Goal: Information Seeking & Learning: Learn about a topic

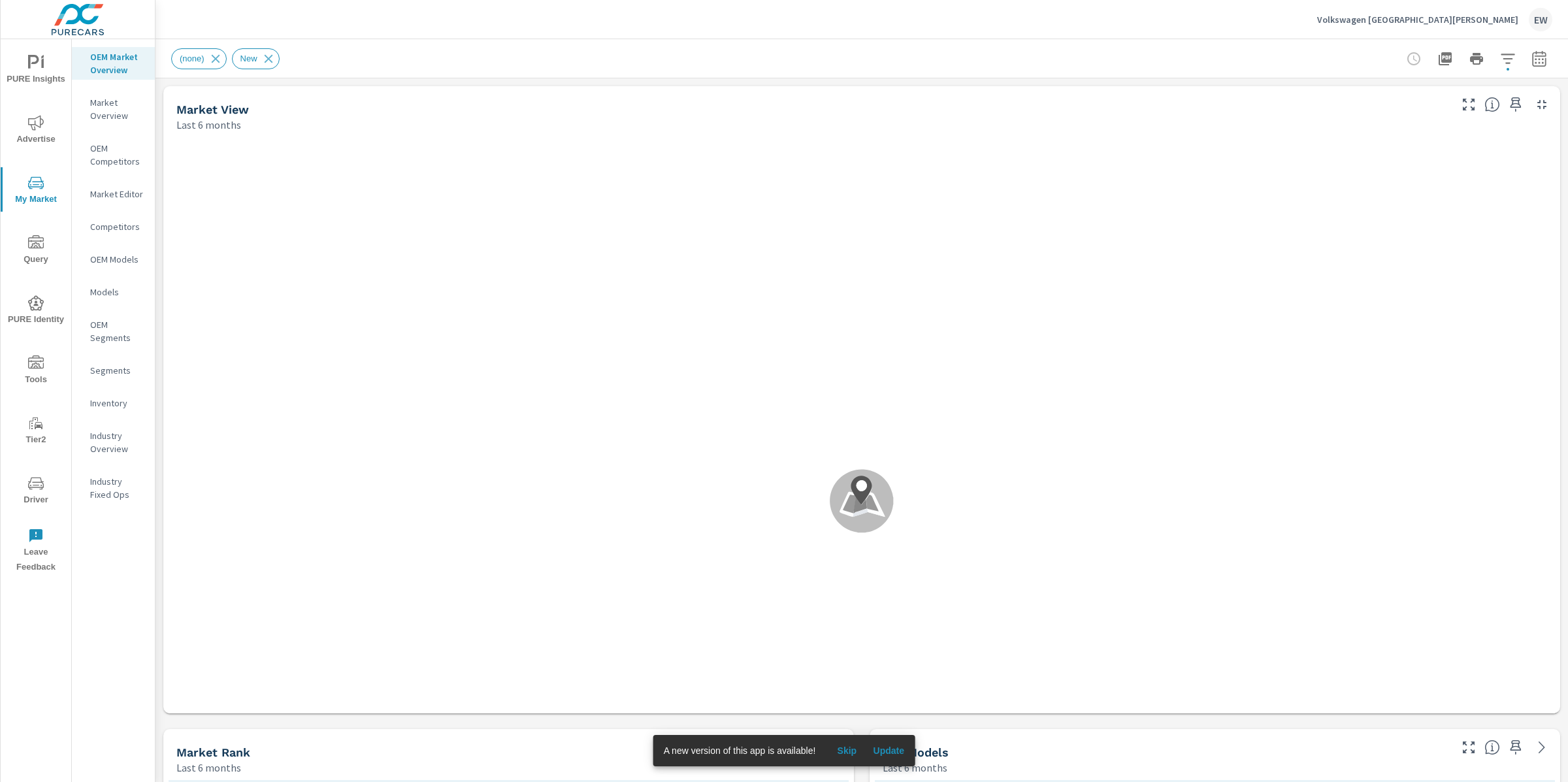
click at [905, 750] on span "Update" at bounding box center [888, 751] width 32 height 12
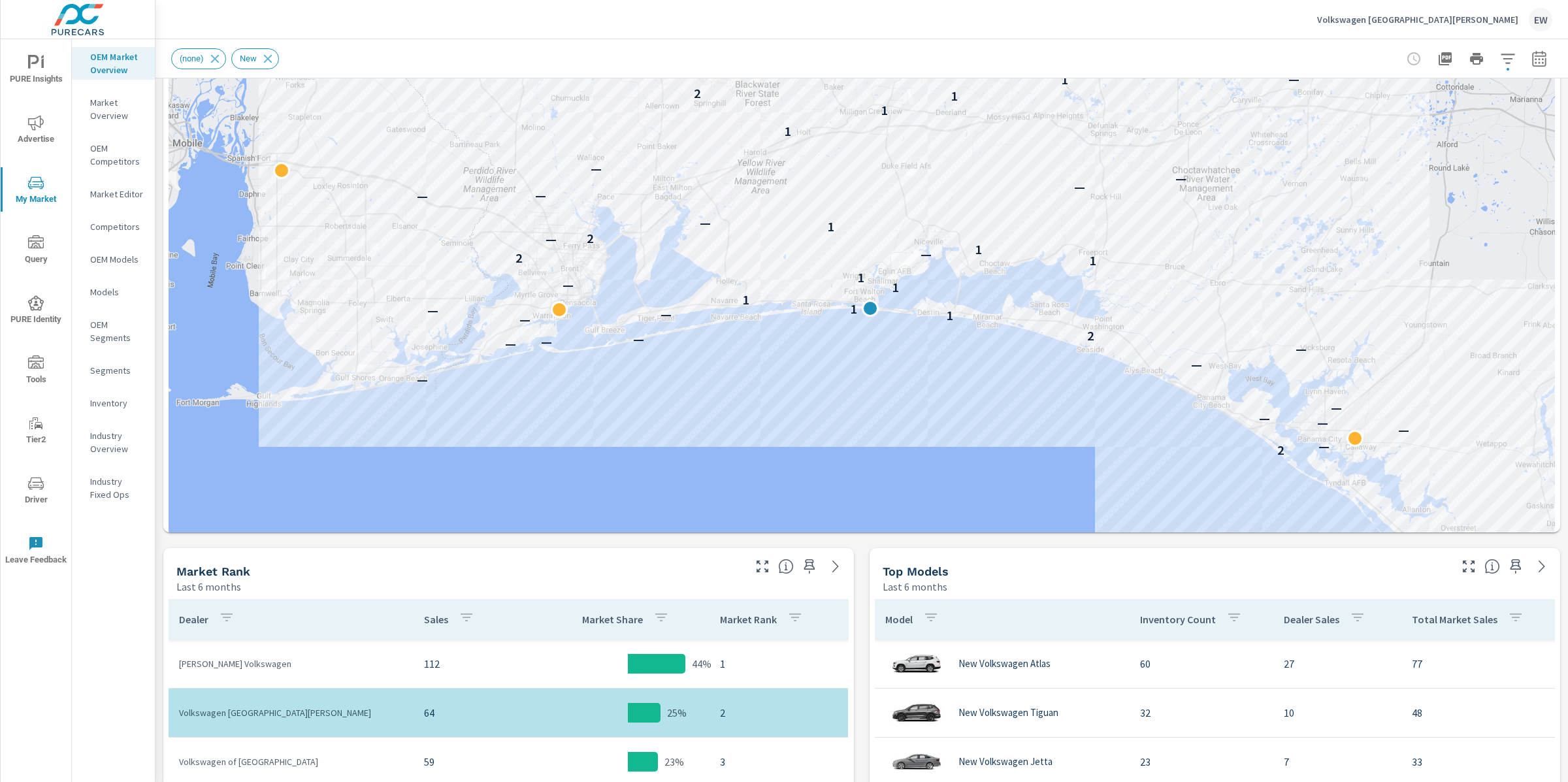
scroll to position [135, 0]
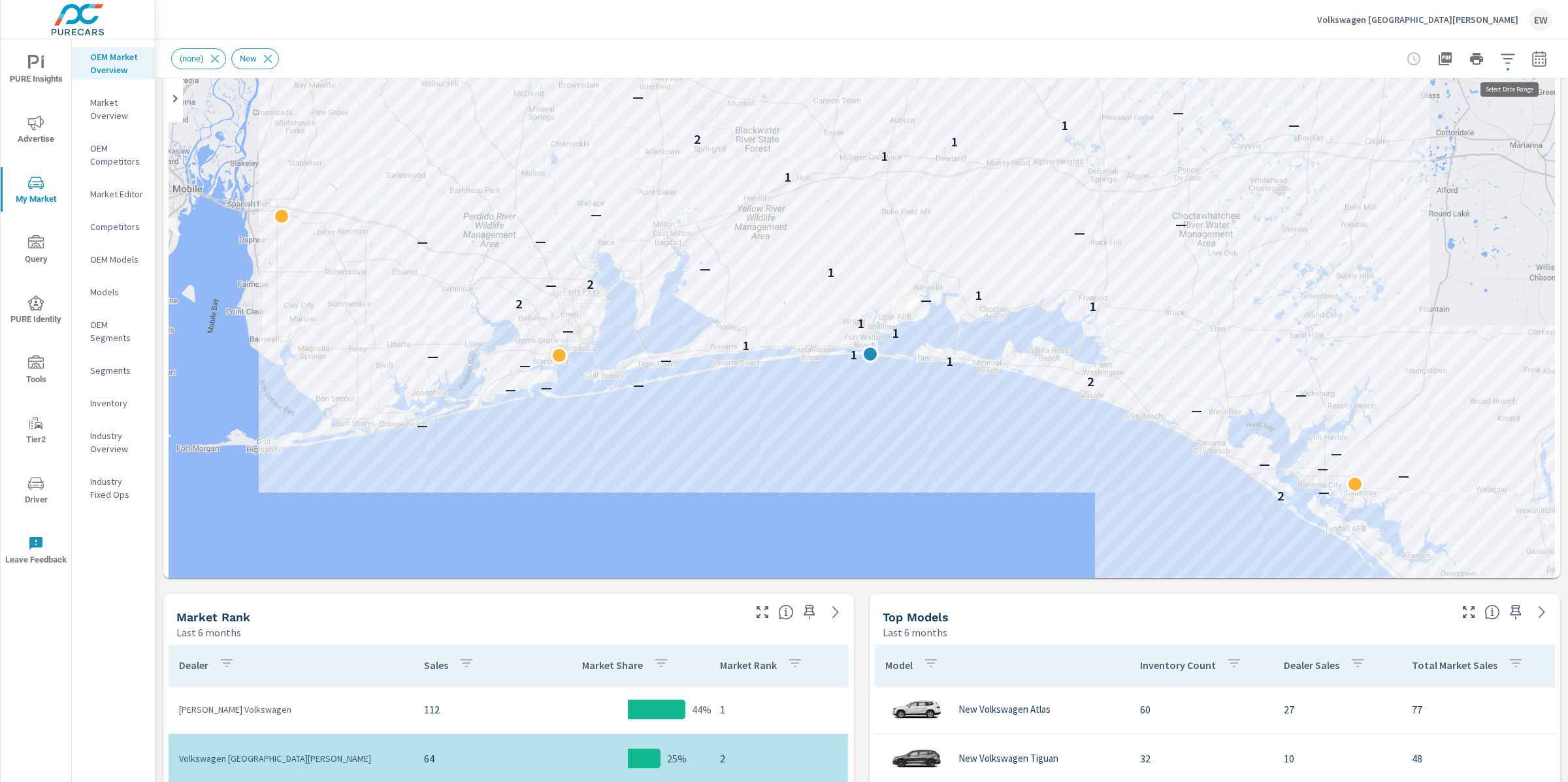
click at [1532, 61] on icon "button" at bounding box center [1539, 59] width 15 height 15
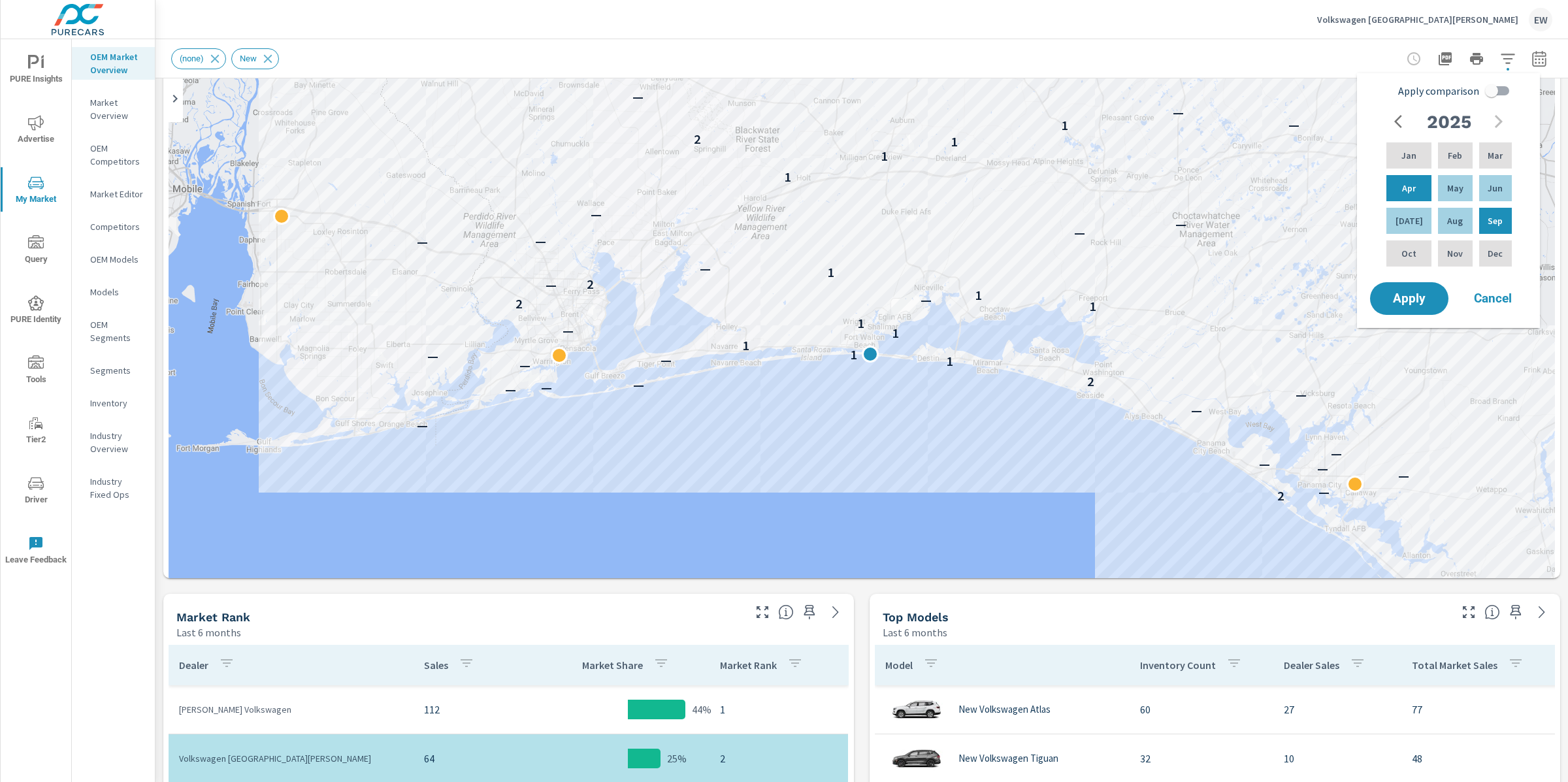
click at [1500, 93] on input "Apply comparison" at bounding box center [1492, 91] width 75 height 25
checkbox input "true"
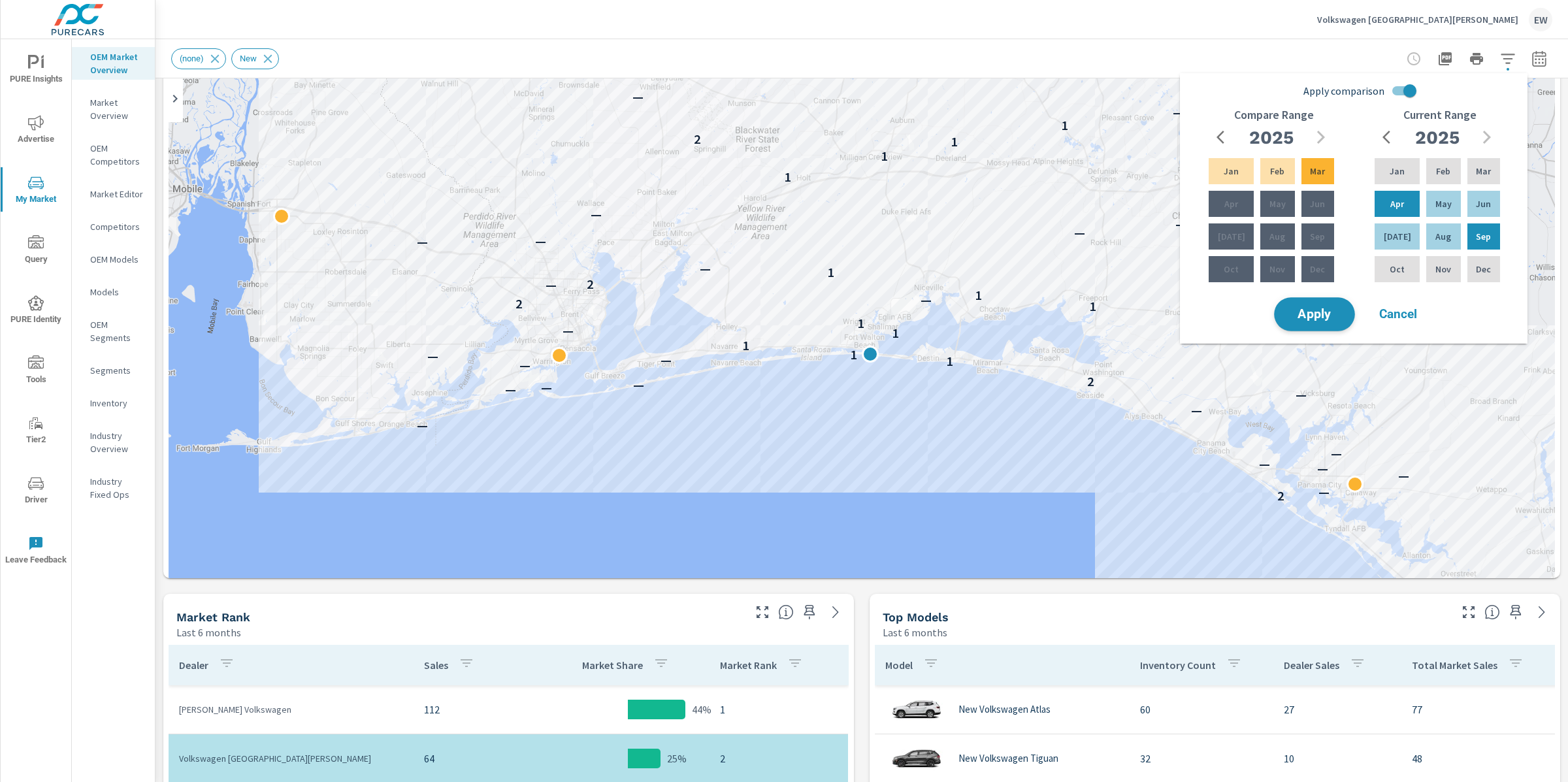
click at [1303, 321] on span "Apply" at bounding box center [1315, 314] width 54 height 12
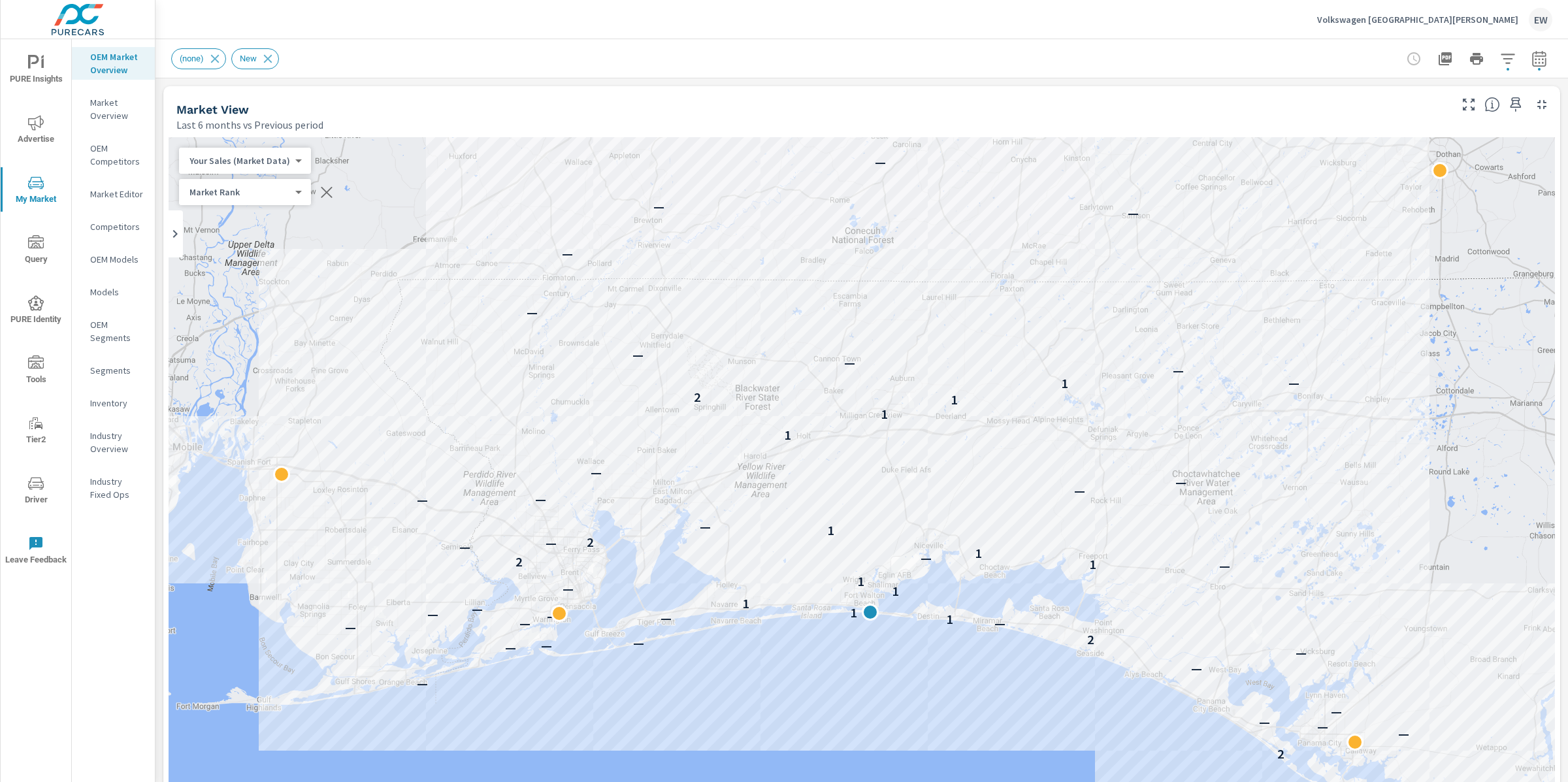
click at [155, 171] on div "OEM Competitors" at bounding box center [113, 155] width 83 height 33
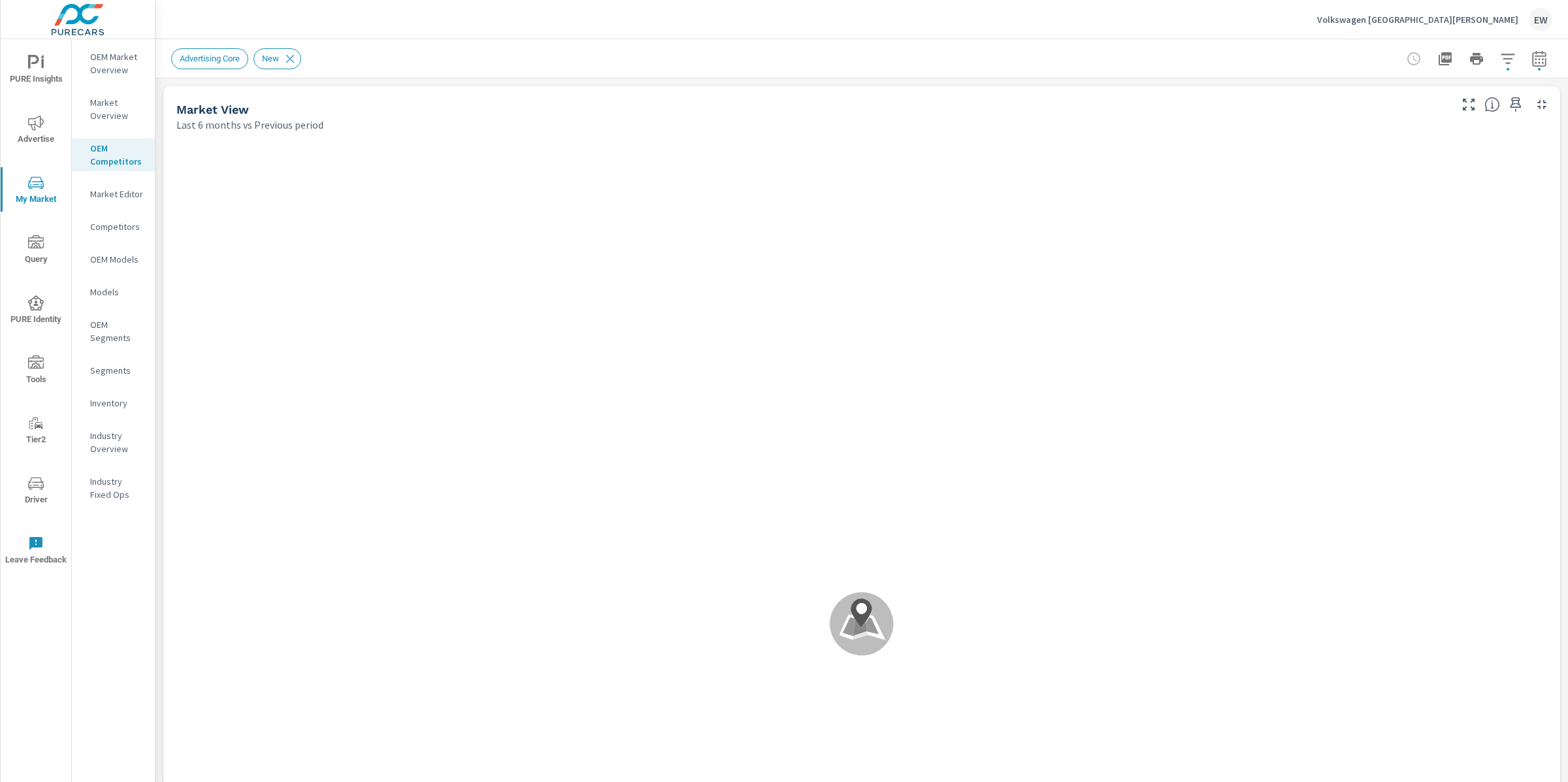
click at [102, 70] on p "OEM Market Overview" at bounding box center [117, 62] width 54 height 26
click at [127, 168] on p "OEM Competitors" at bounding box center [117, 155] width 54 height 26
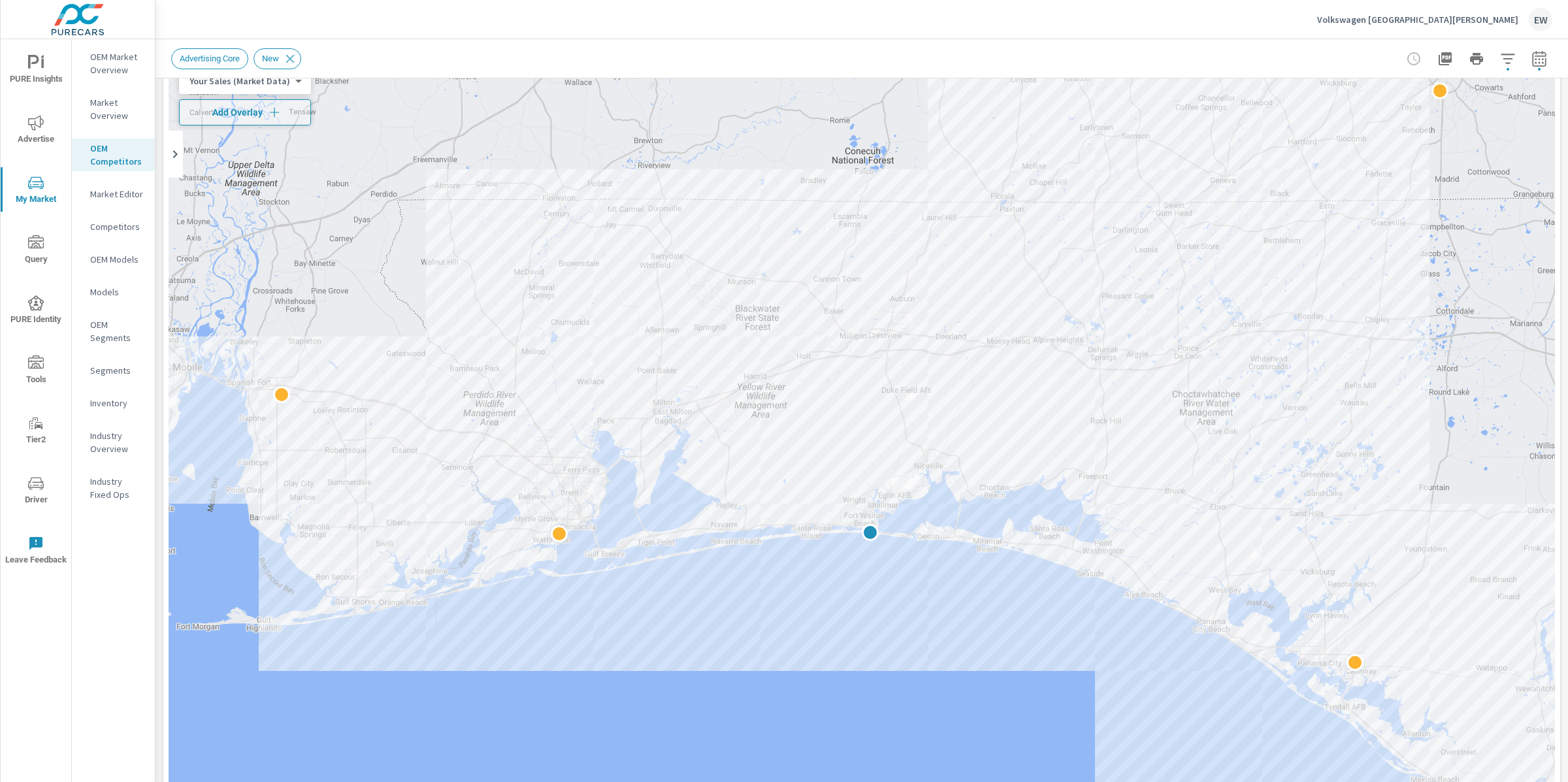
scroll to position [79, 0]
click at [283, 112] on span "Add Overlay" at bounding box center [245, 113] width 120 height 13
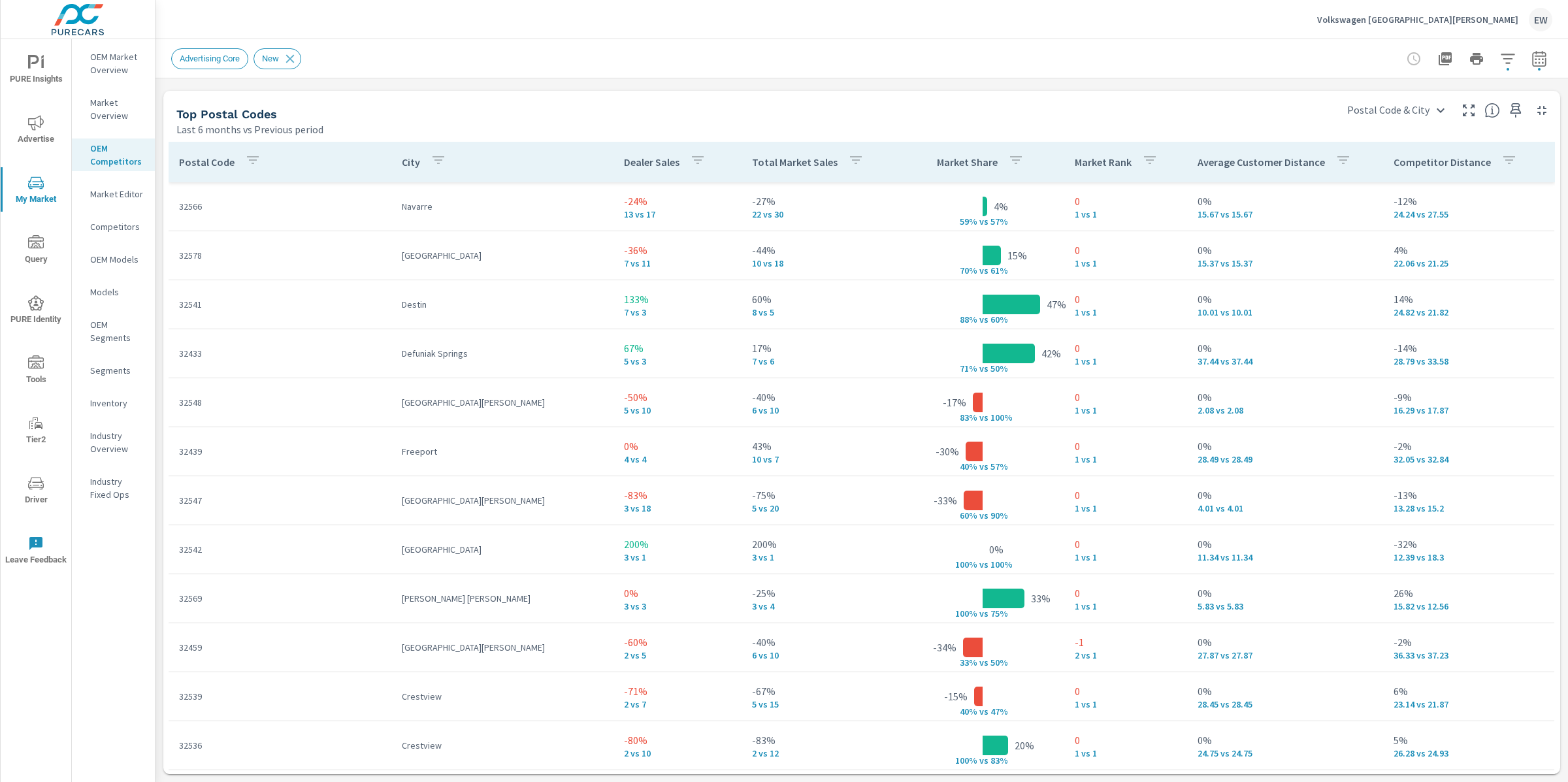
scroll to position [1805, 0]
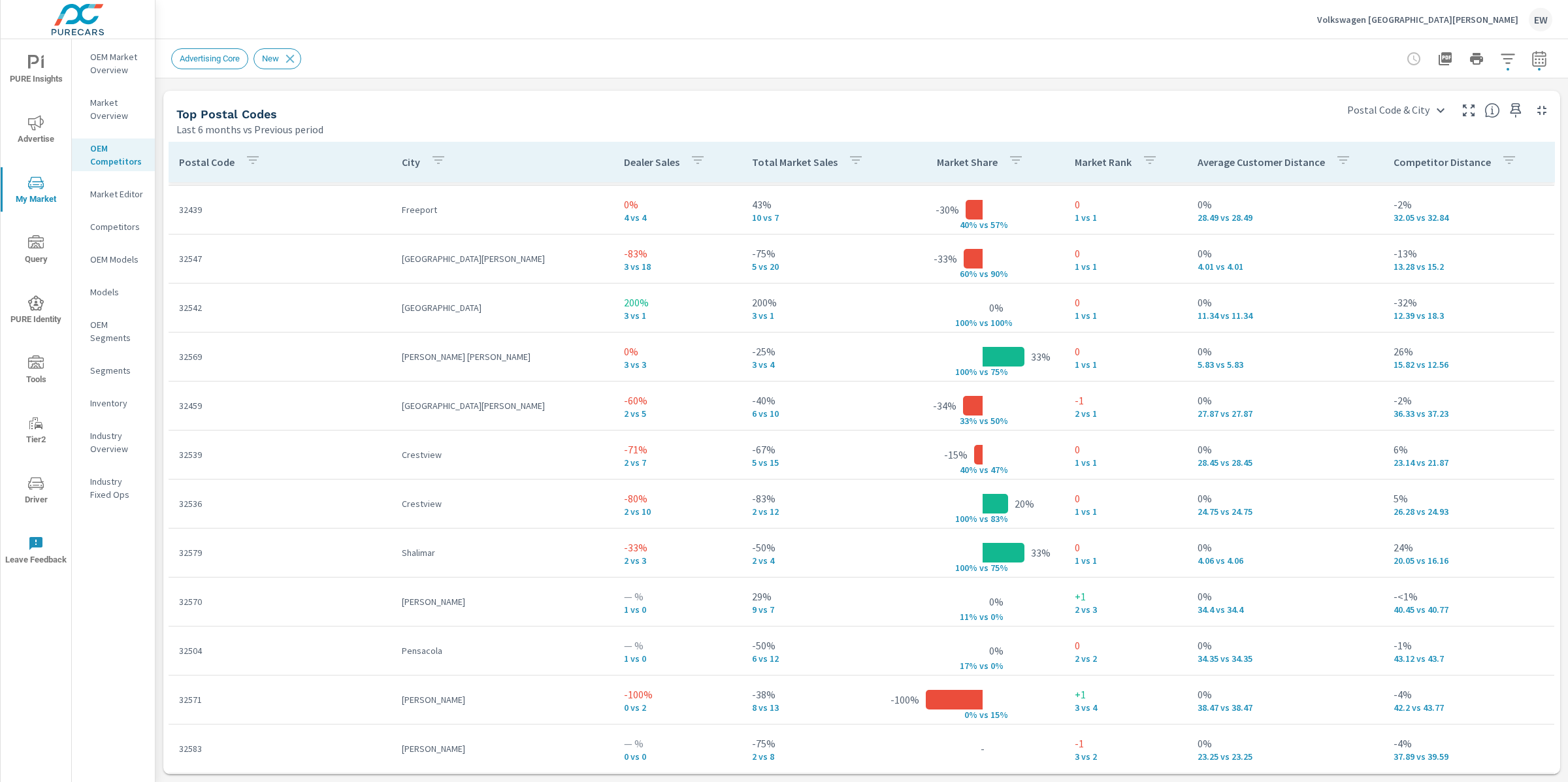
scroll to position [231, 0]
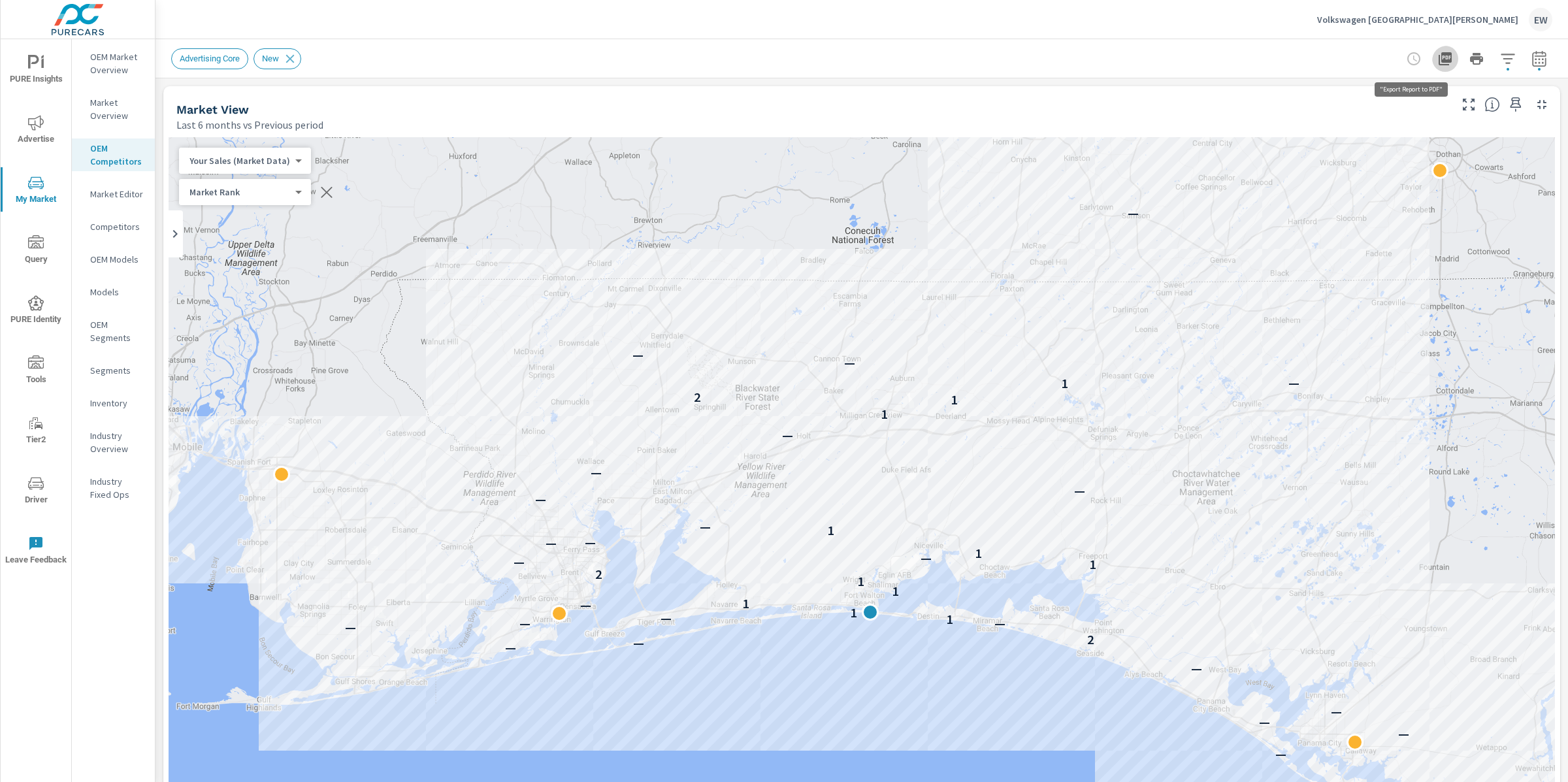
click at [1437, 57] on icon "button" at bounding box center [1445, 59] width 15 height 15
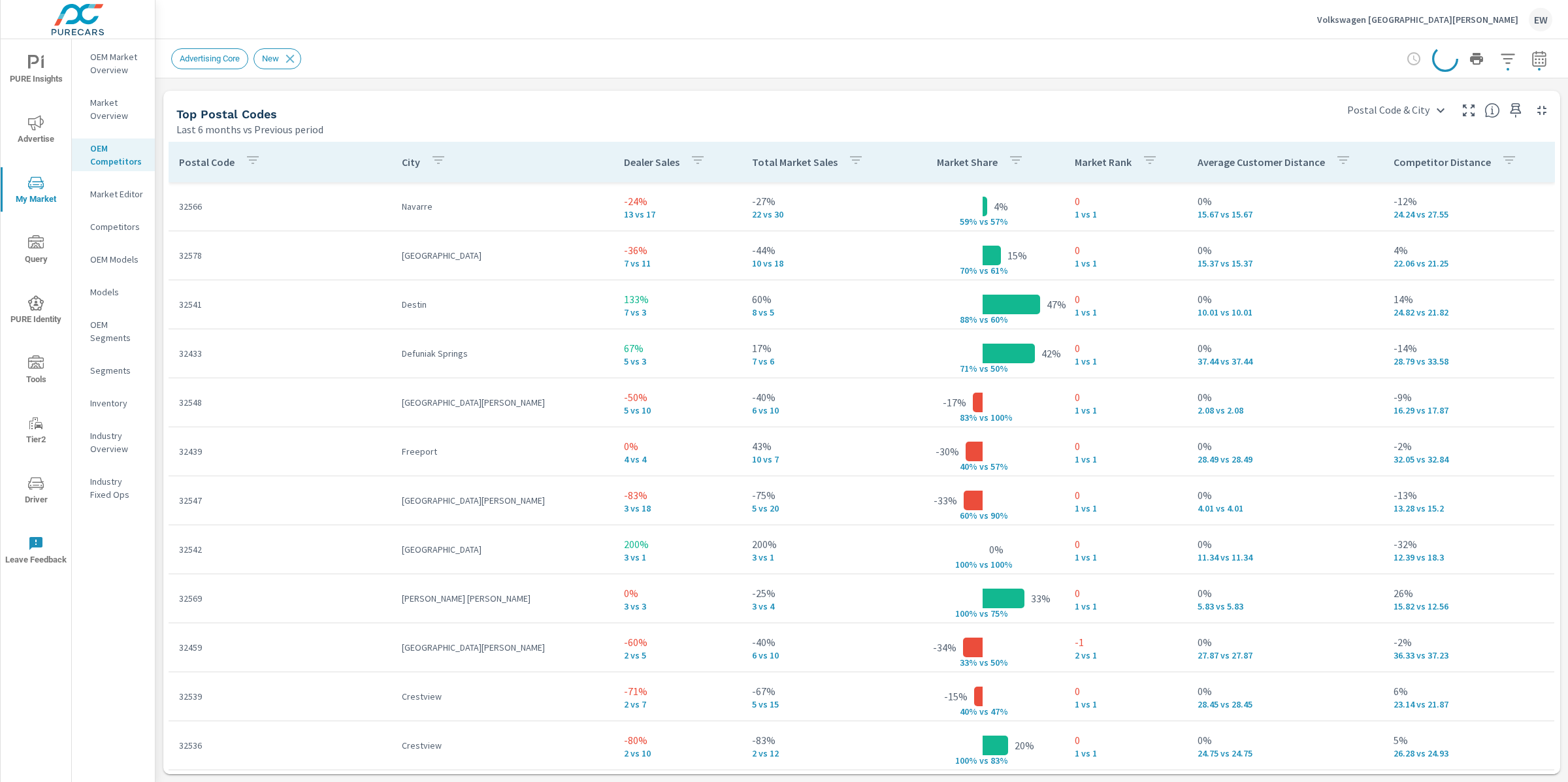
scroll to position [1885, 0]
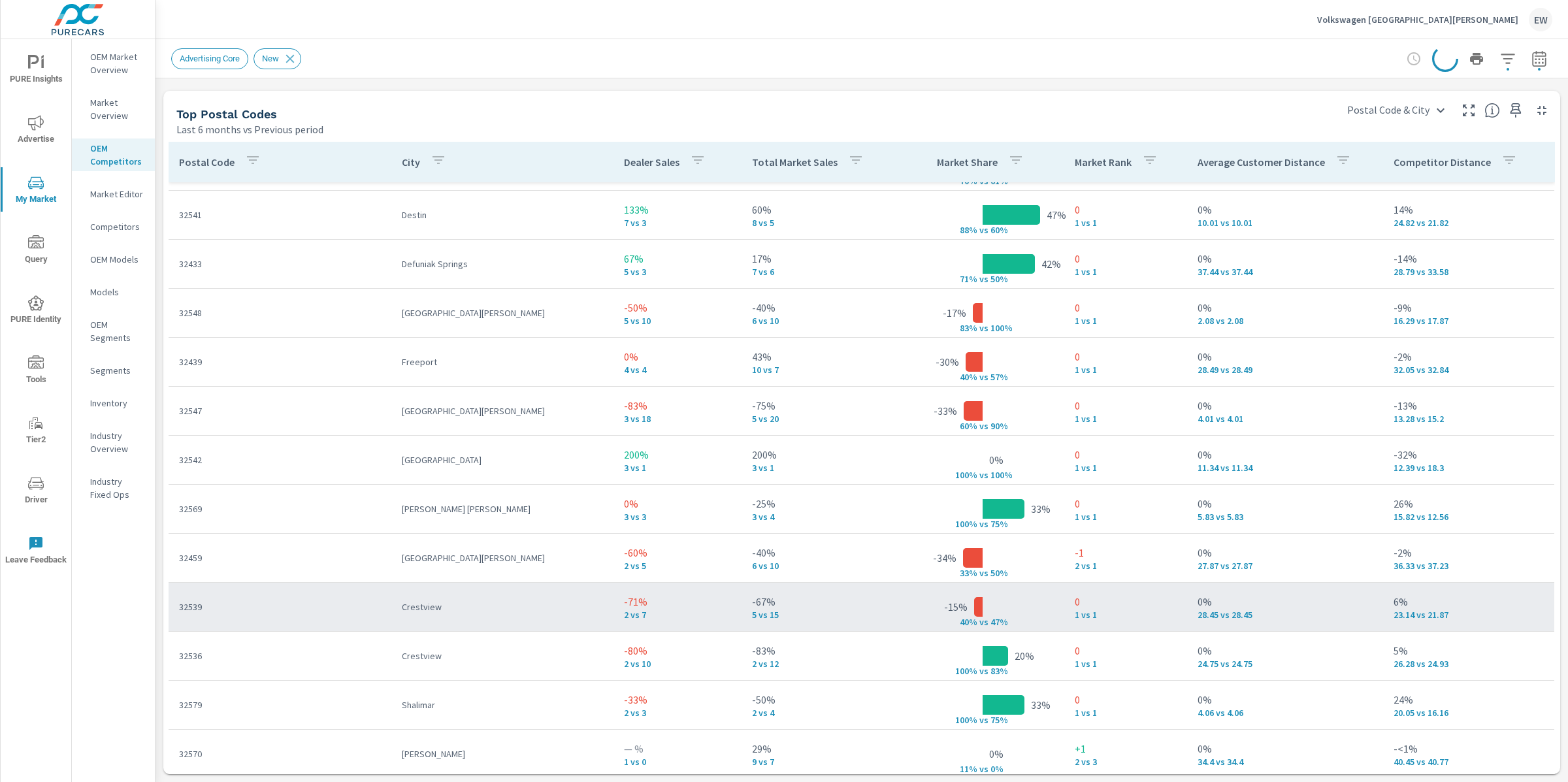
scroll to position [106, 0]
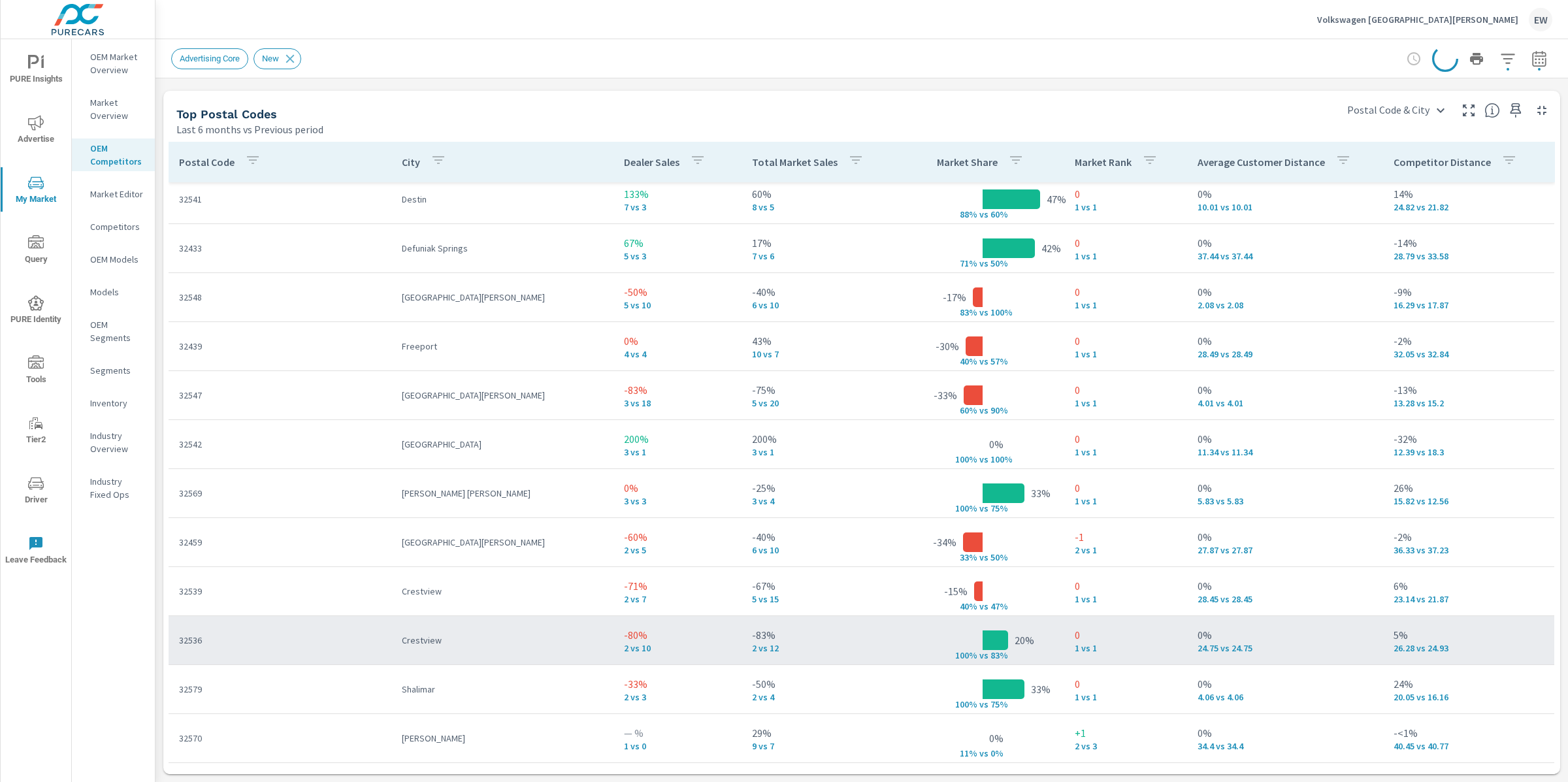
click at [260, 648] on p "32536" at bounding box center [279, 641] width 202 height 13
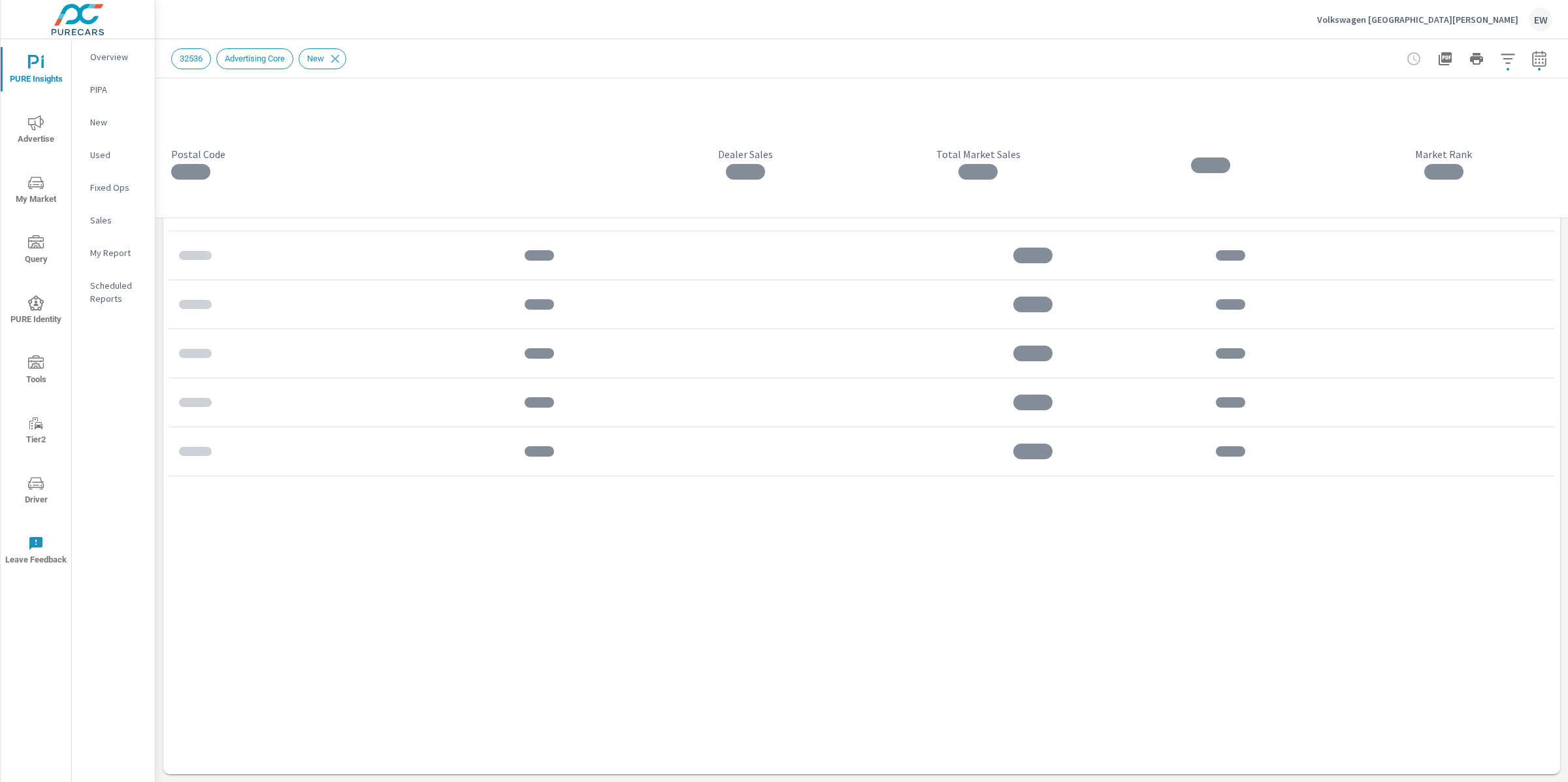
scroll to position [1394, 0]
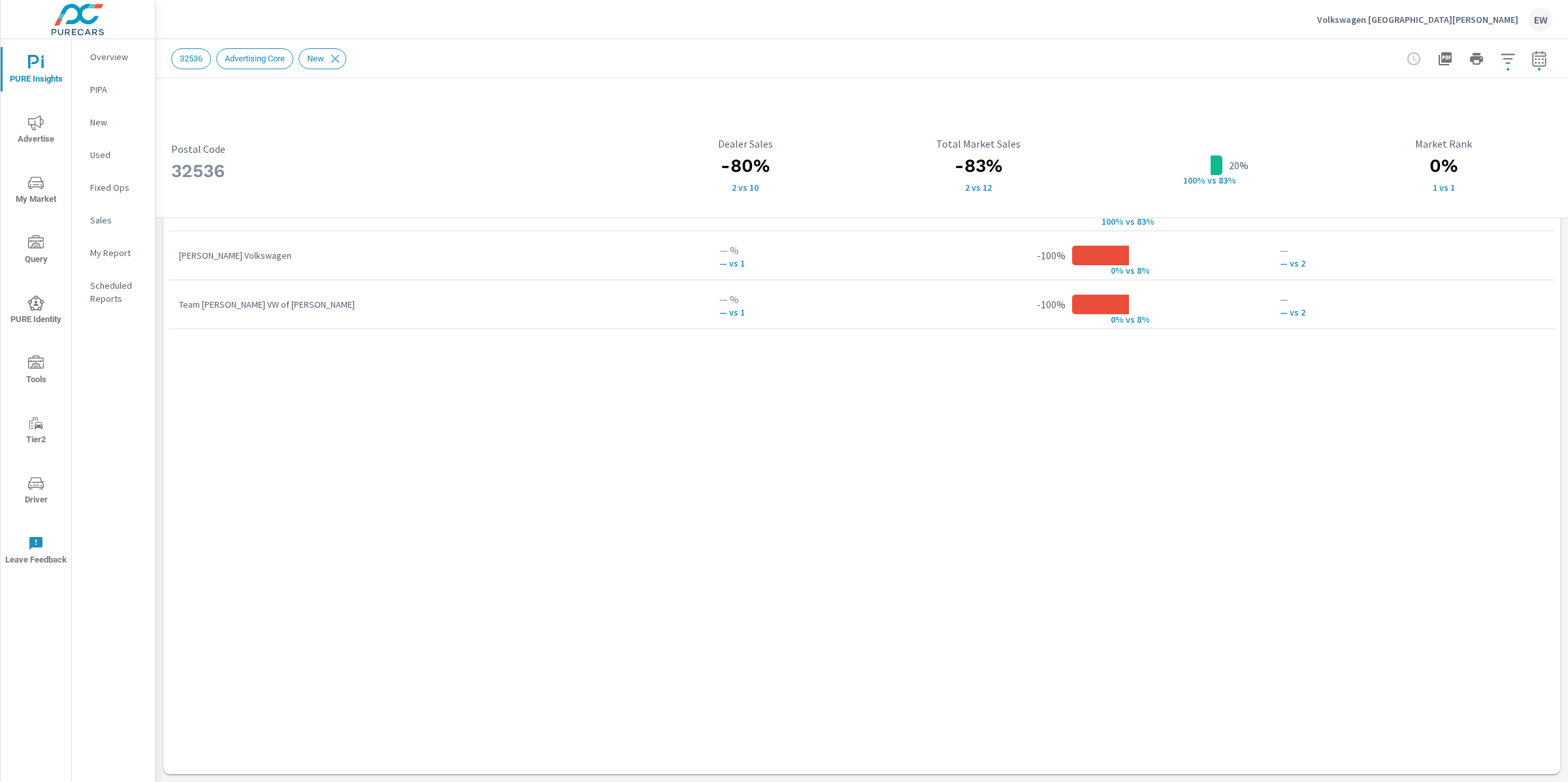
scroll to position [1038, 0]
click at [1438, 60] on icon "button" at bounding box center [1445, 59] width 13 height 13
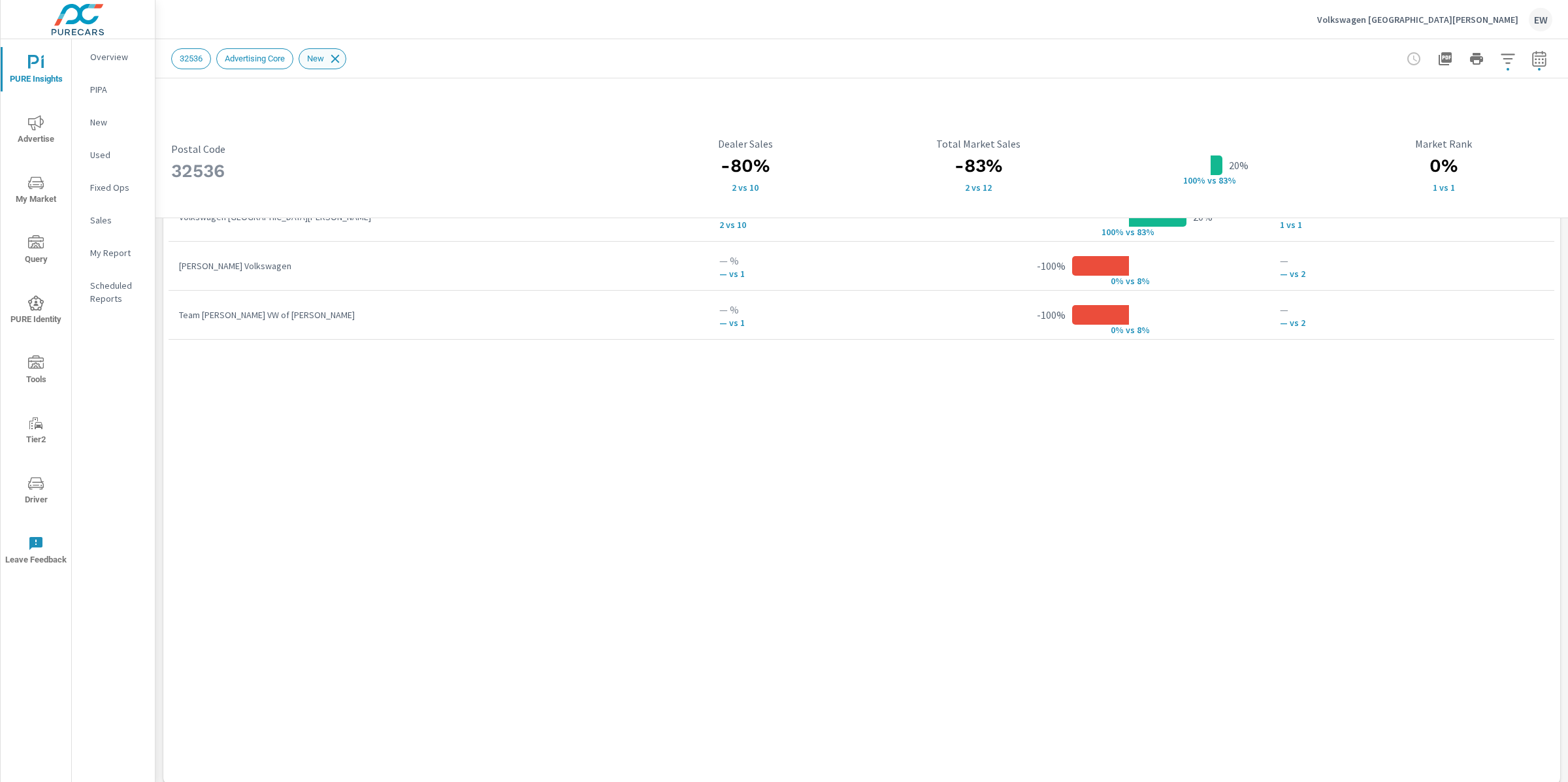
click at [343, 58] on icon at bounding box center [335, 59] width 14 height 14
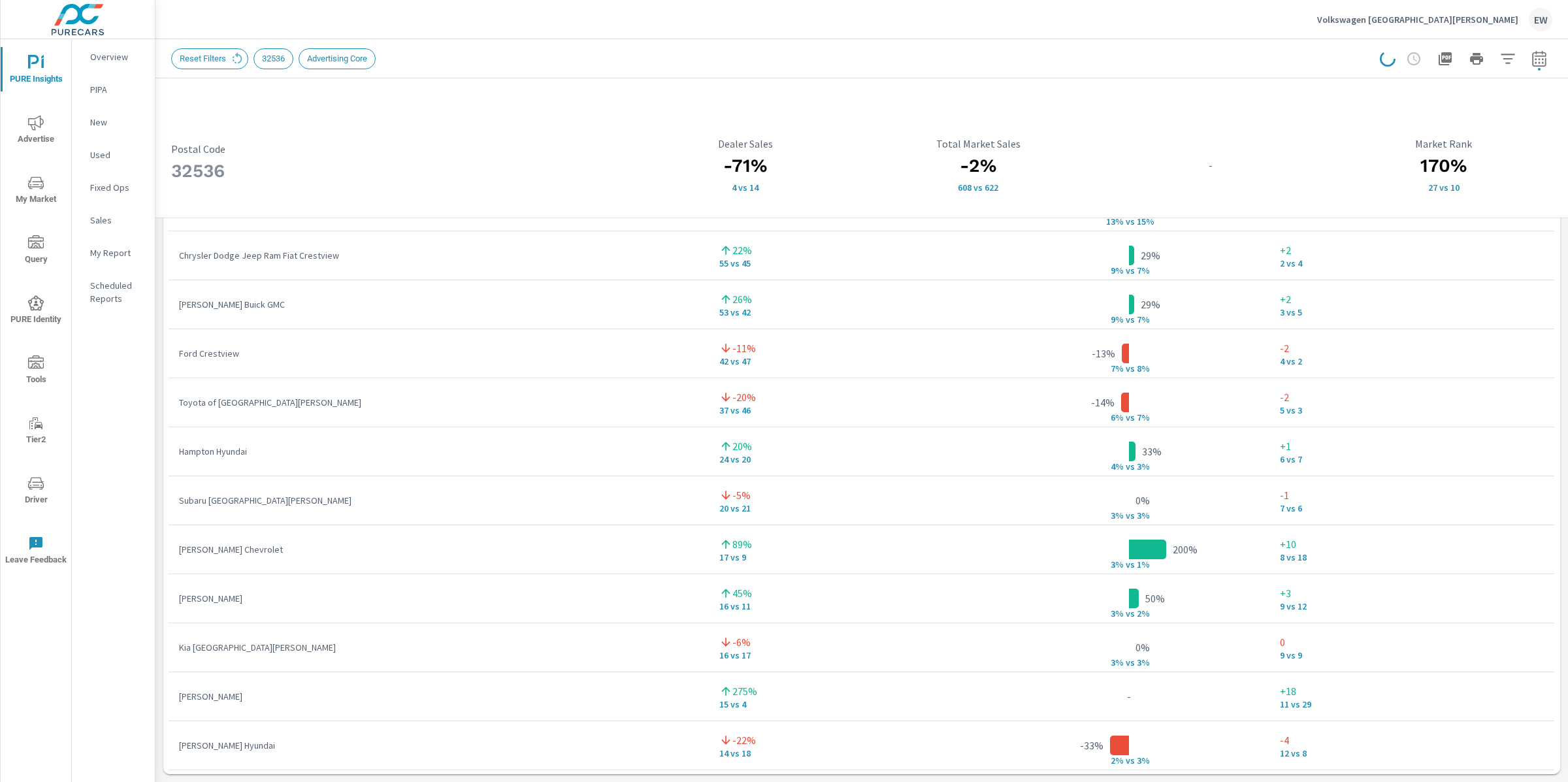
scroll to position [1394, 0]
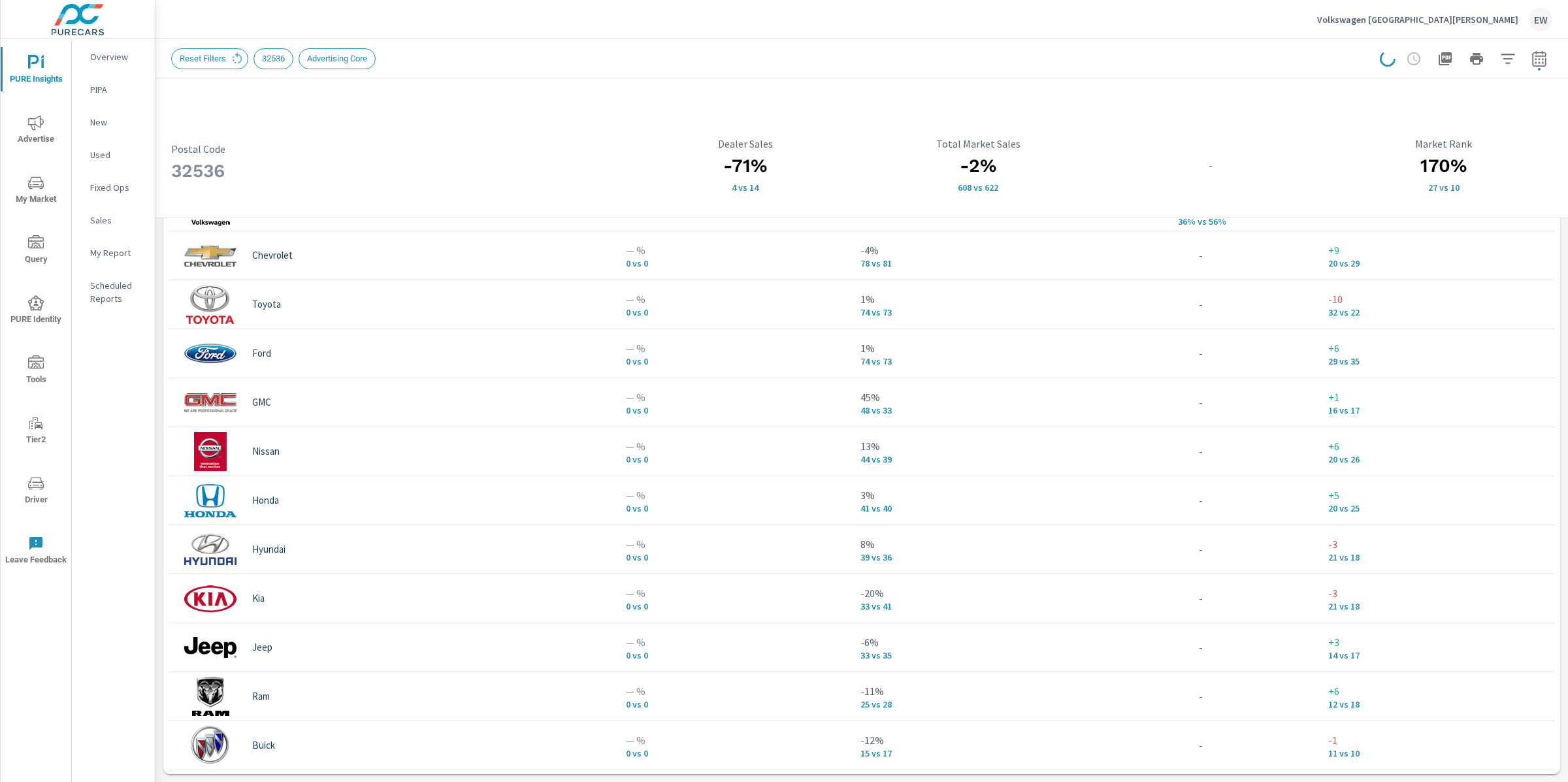
scroll to position [1054, 0]
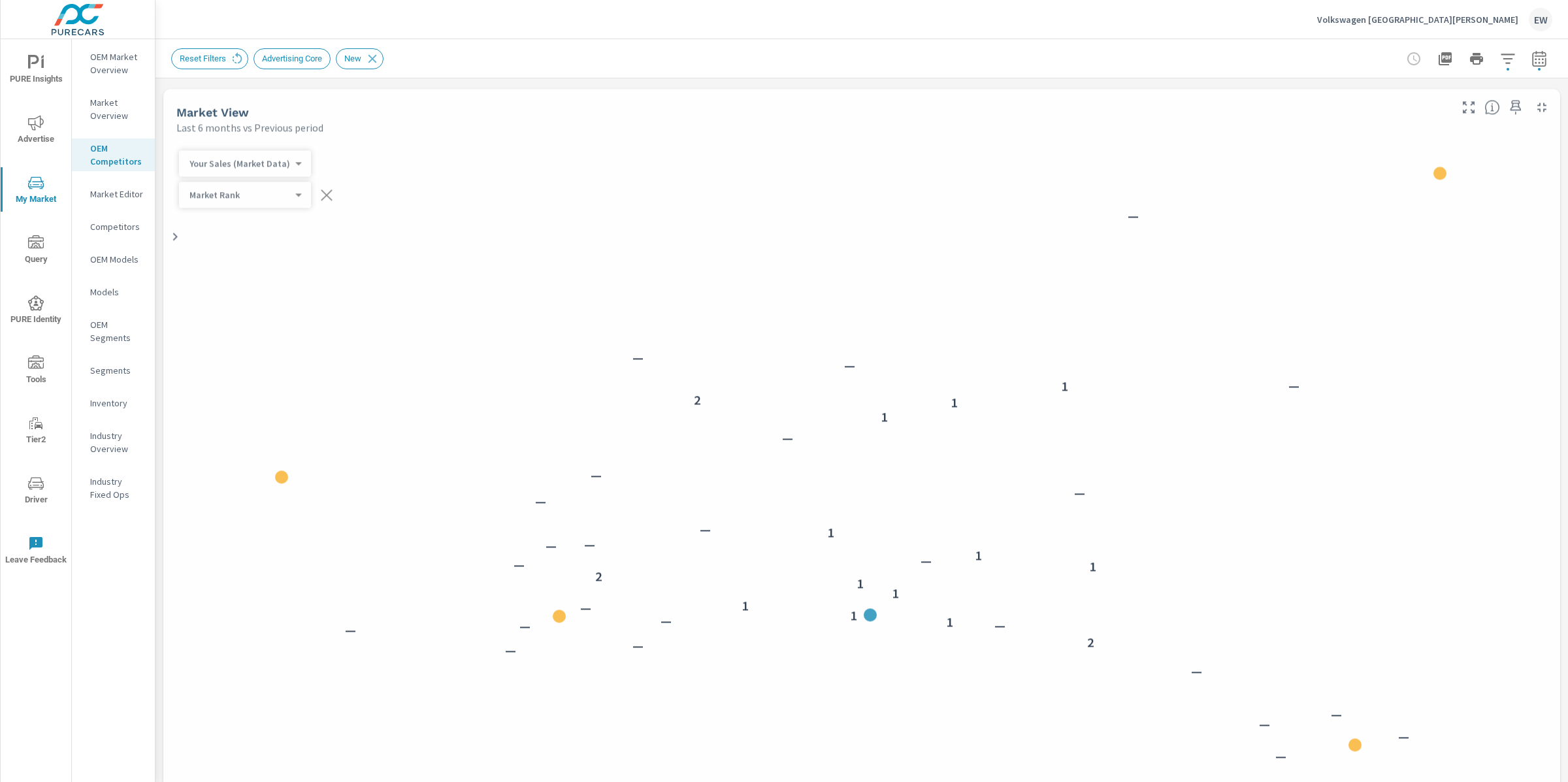
scroll to position [98, 0]
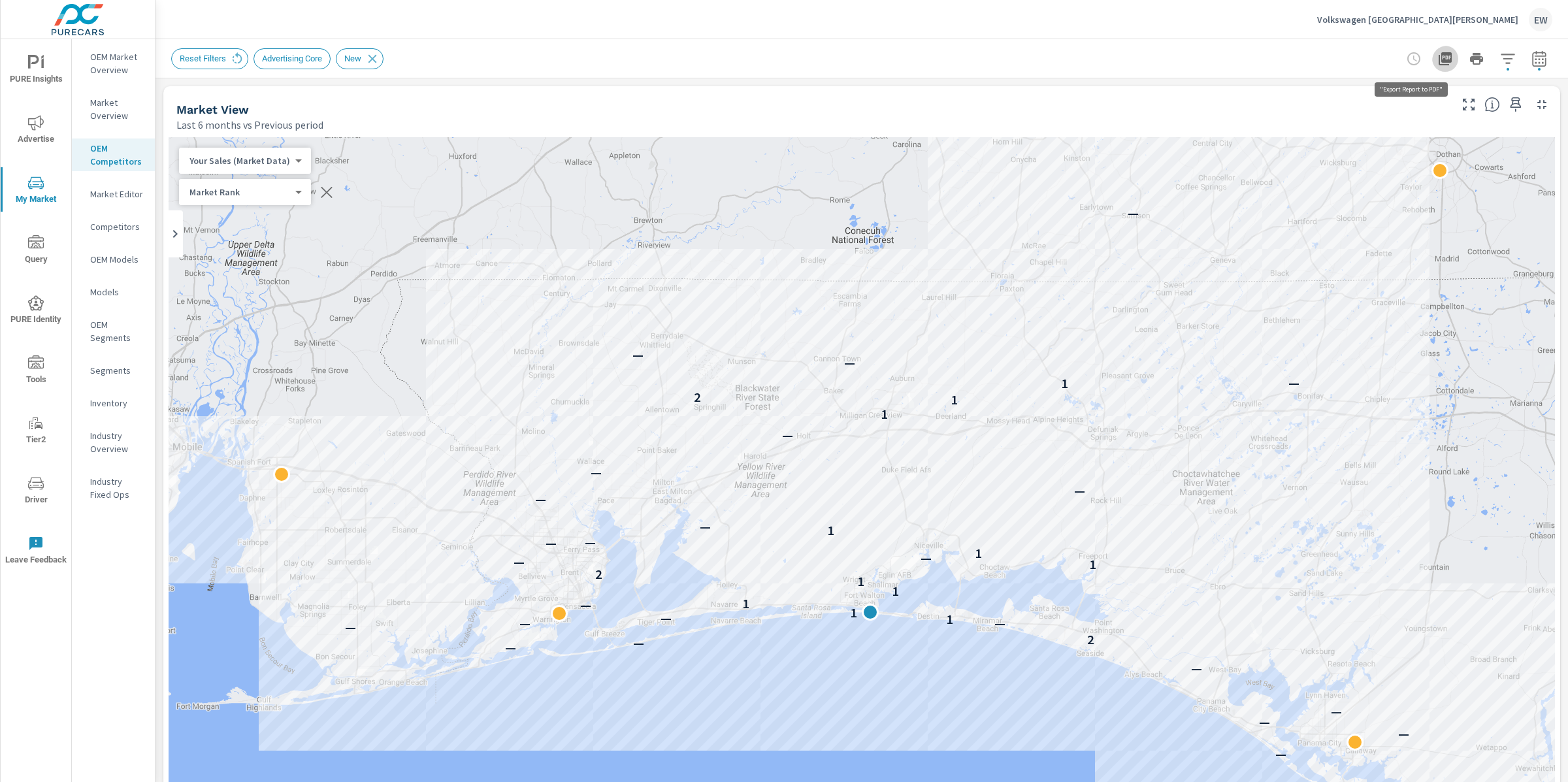
click at [1438, 61] on icon "button" at bounding box center [1445, 59] width 13 height 13
click at [1470, 60] on icon "button" at bounding box center [1477, 59] width 13 height 12
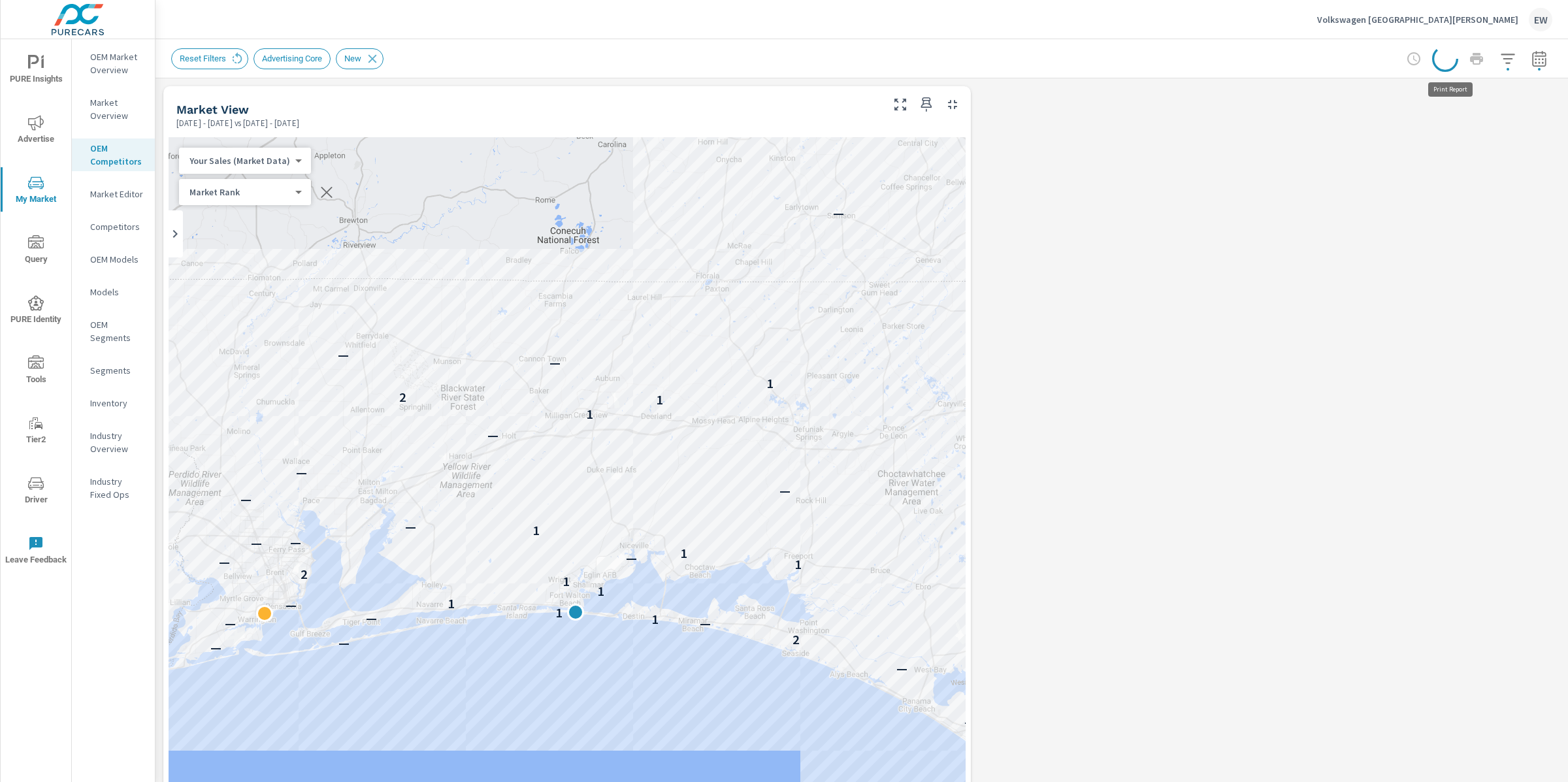
scroll to position [0, 0]
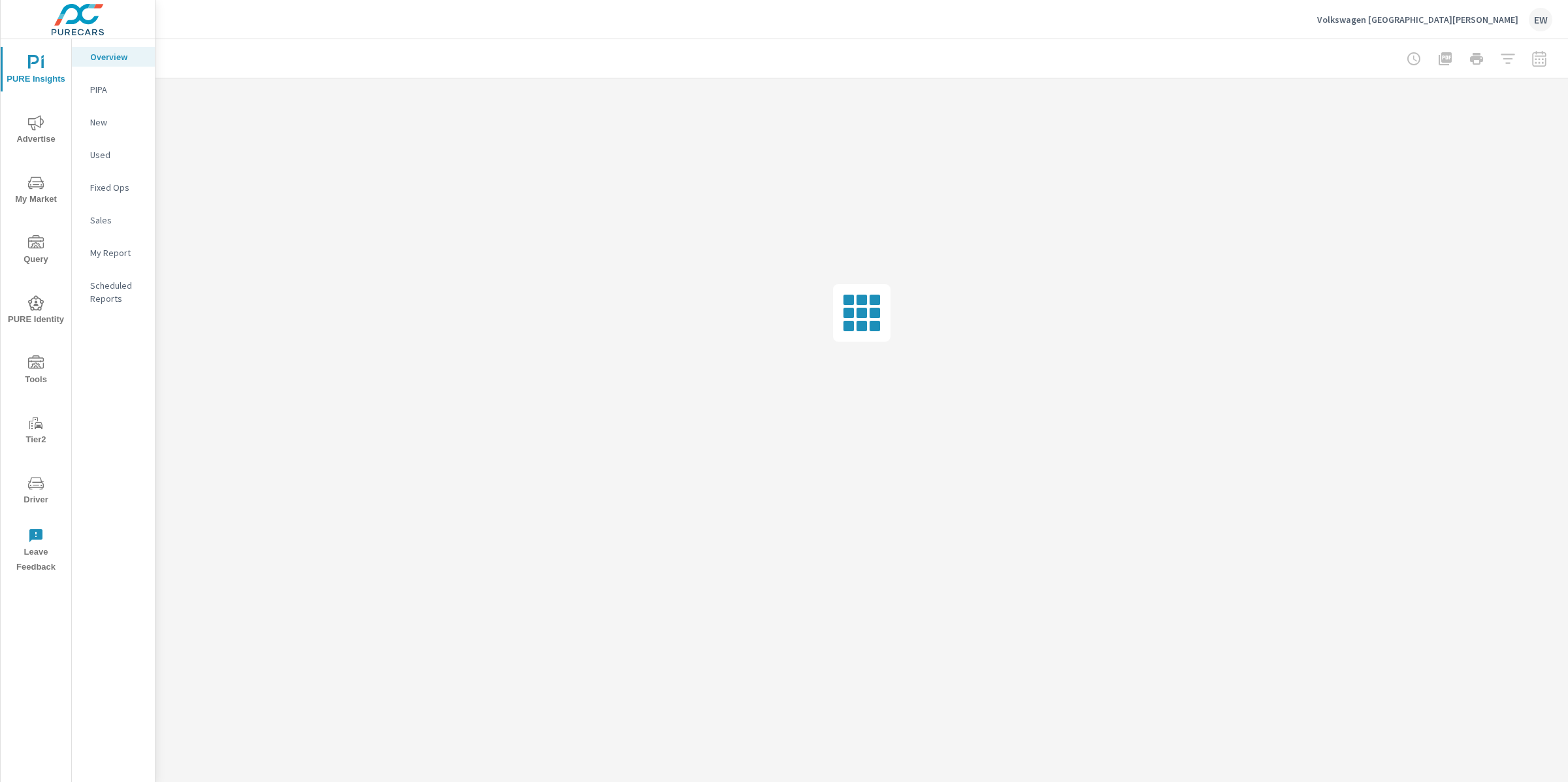
click at [34, 119] on icon "nav menu" at bounding box center [36, 123] width 15 height 15
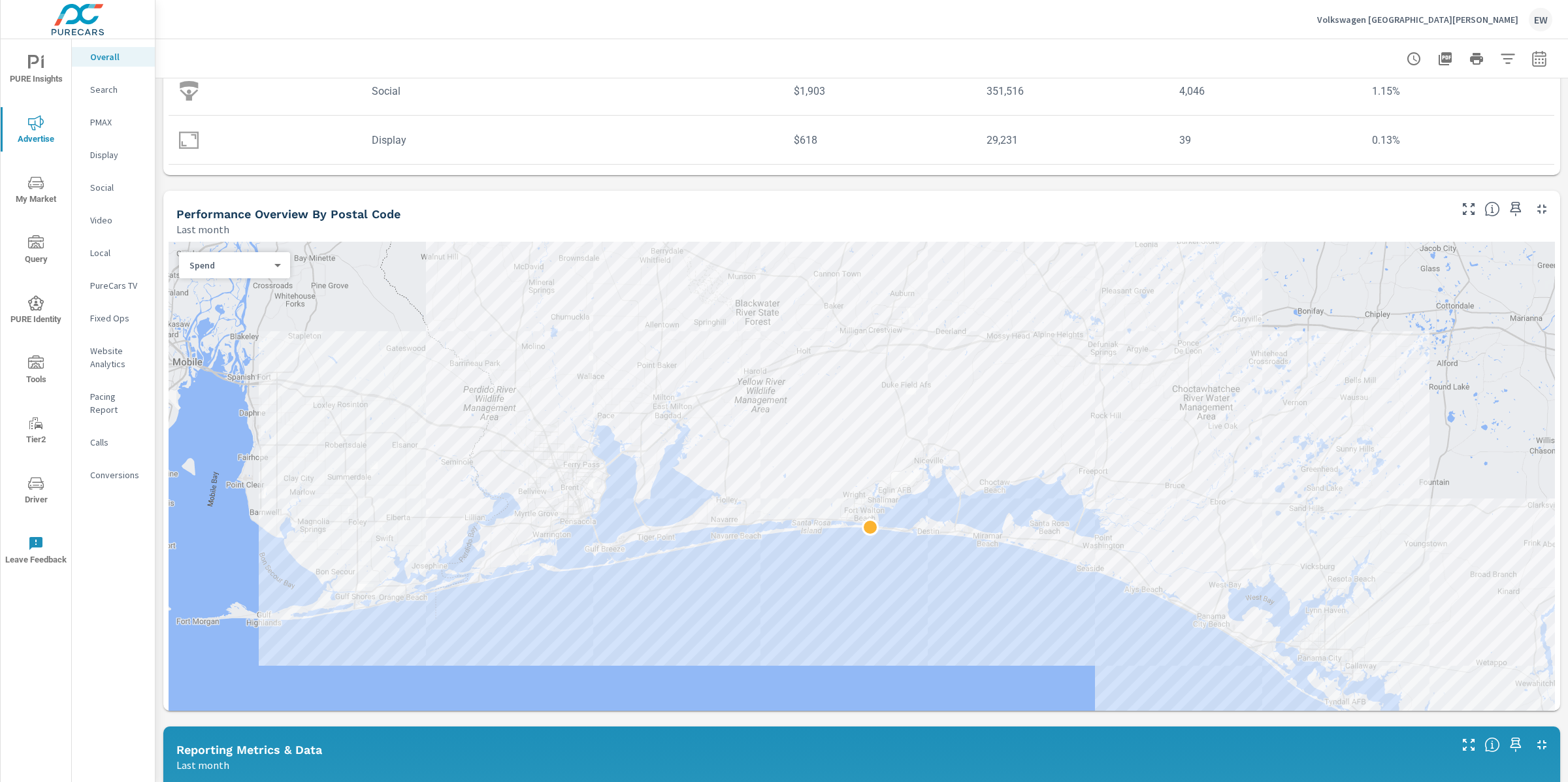
scroll to position [525, 0]
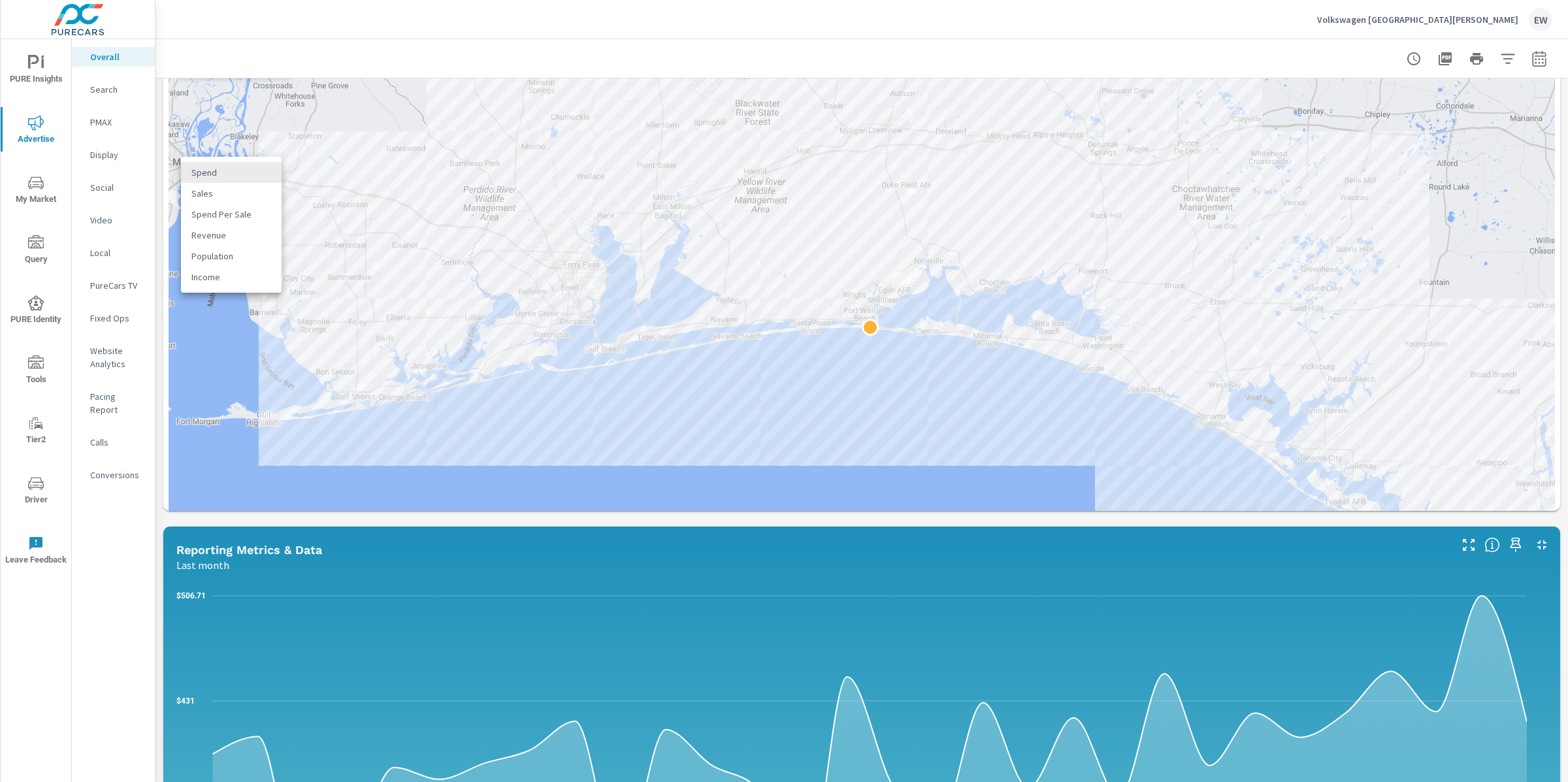
click at [257, 179] on body "PURE Insights Advertise My Market Query PURE Identity Tools Tier2 Driver Leave …" at bounding box center [784, 391] width 1568 height 782
click at [252, 195] on li "Sales" at bounding box center [230, 194] width 101 height 21
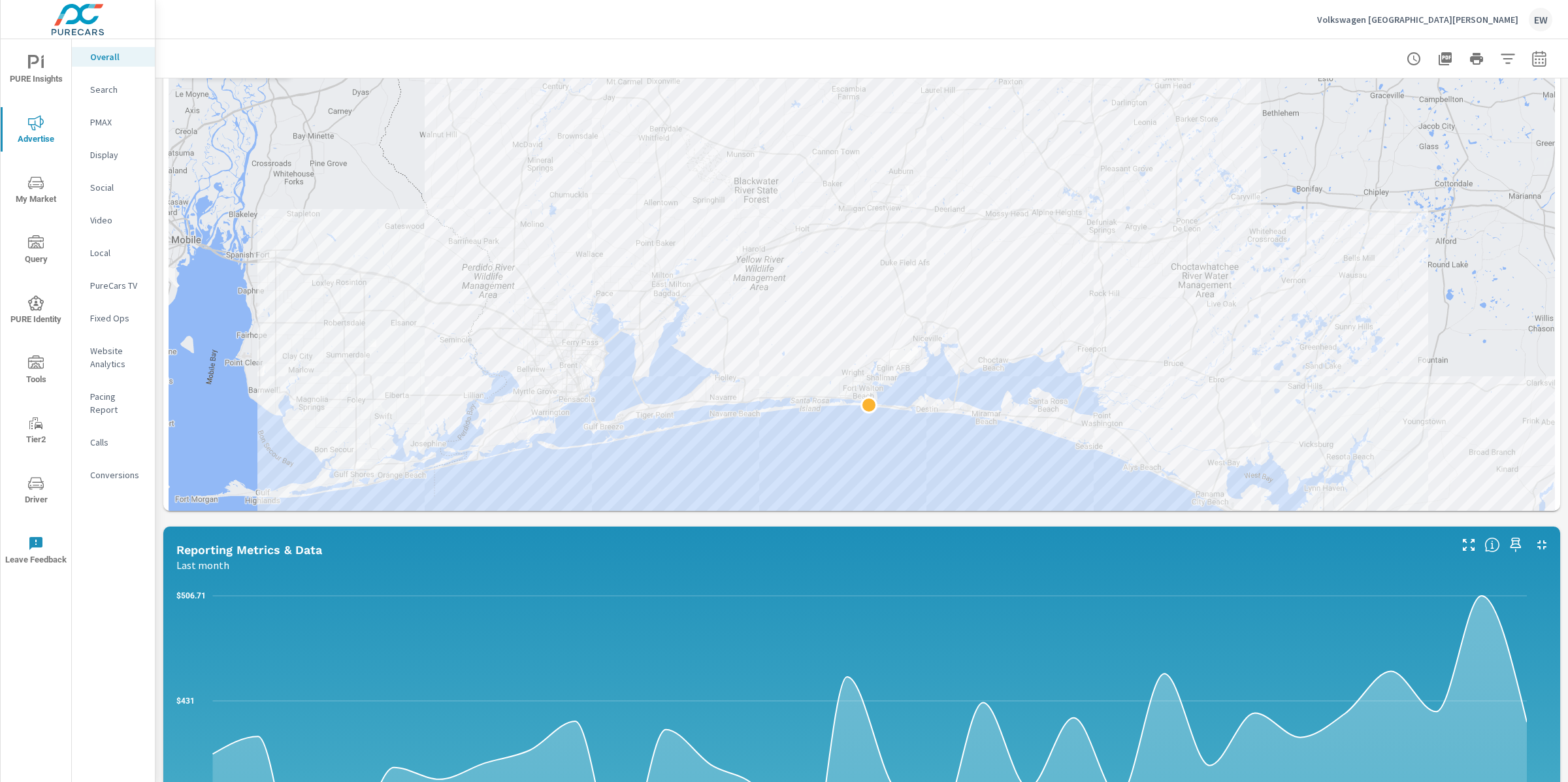
drag, startPoint x: 461, startPoint y: 258, endPoint x: 459, endPoint y: 342, distance: 84.0
click at [459, 342] on div at bounding box center [862, 319] width 1387 height 553
click at [158, 584] on div "Paid Media Performance Last month $11,734 Spend $221.40 Spend Per Unit Sold 684…" at bounding box center [861, 465] width 1412 height 1822
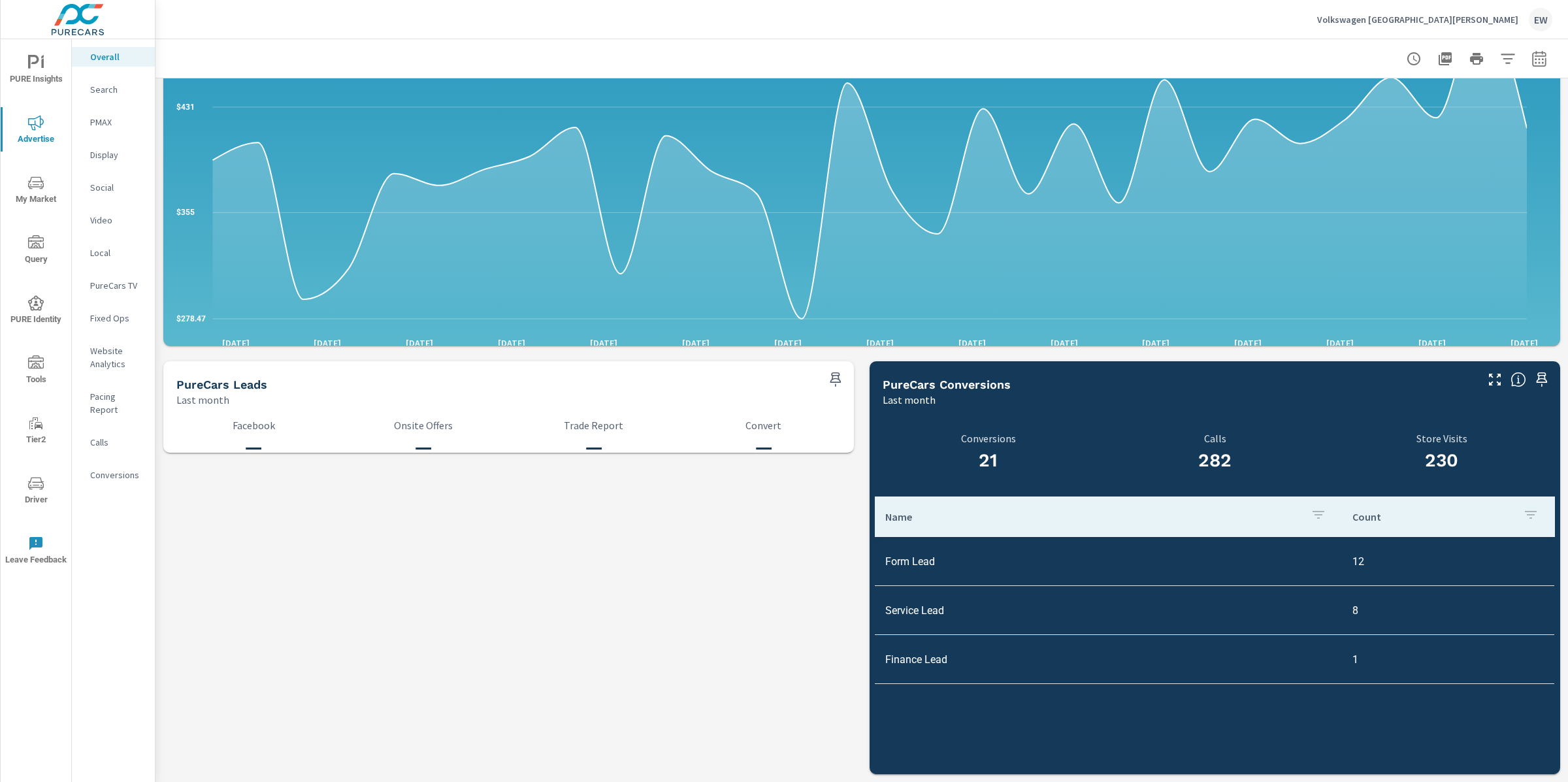
scroll to position [1574, 0]
